Goal: Submit feedback/report problem

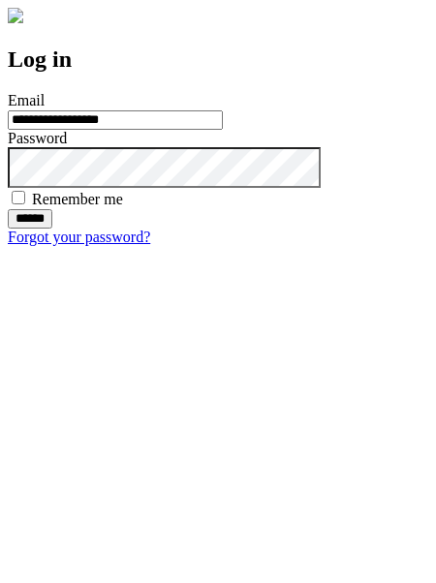
click at [52, 228] on input "******" at bounding box center [30, 218] width 45 height 19
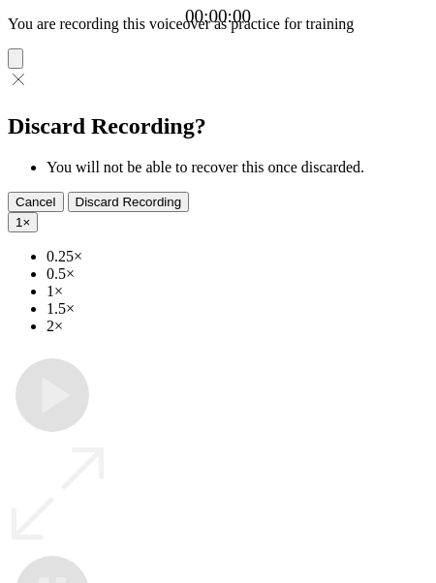
type input "**********"
